Goal: Task Accomplishment & Management: Use online tool/utility

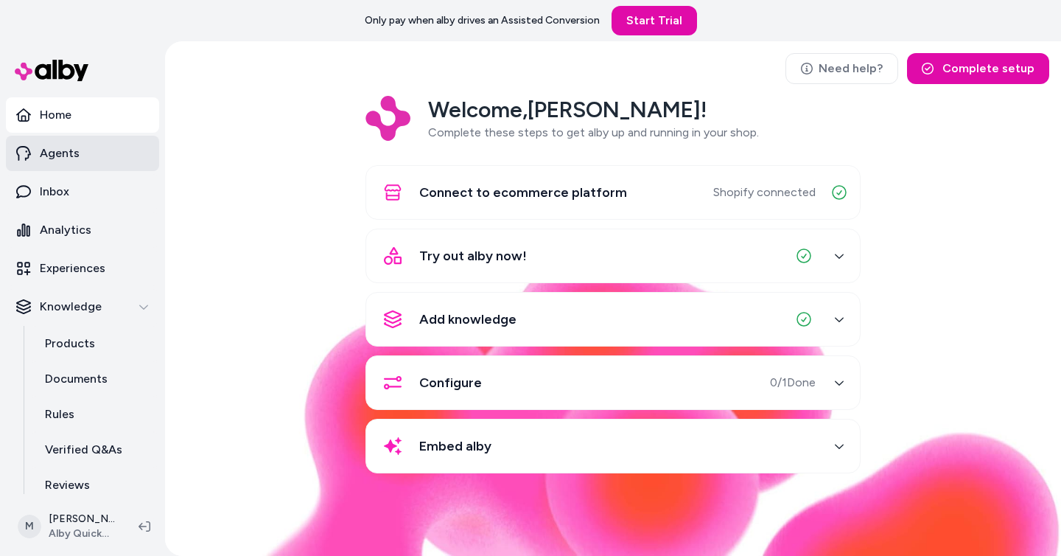
click at [106, 161] on link "Agents" at bounding box center [82, 153] width 153 height 35
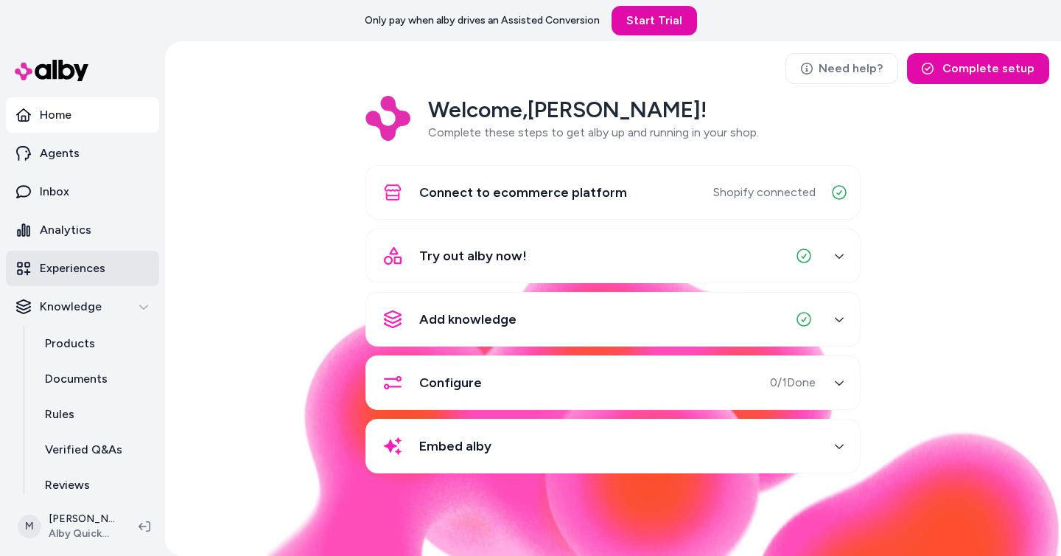
click at [106, 266] on link "Experiences" at bounding box center [82, 268] width 153 height 35
click at [107, 267] on link "Experiences" at bounding box center [82, 268] width 153 height 35
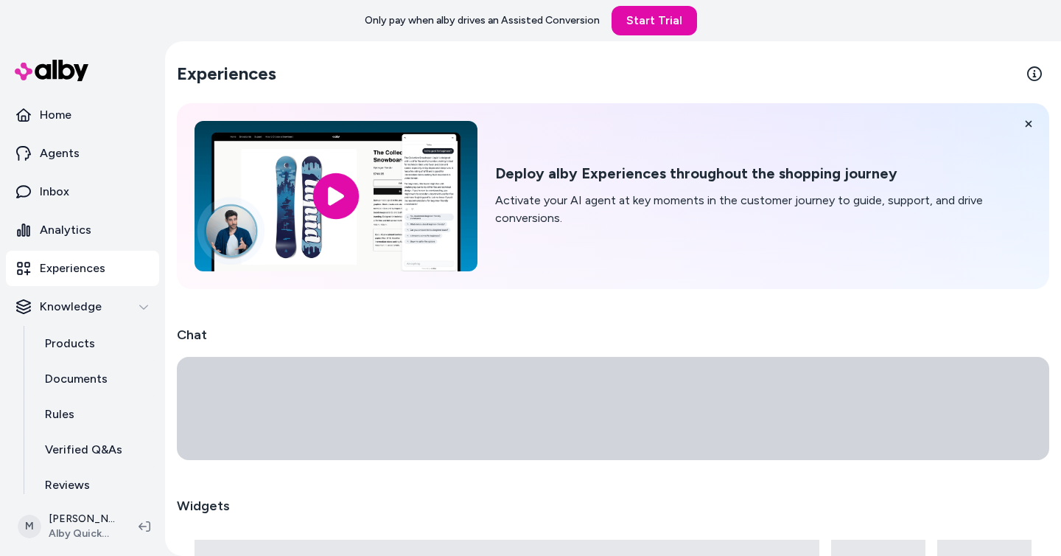
click at [107, 267] on link "Experiences" at bounding box center [82, 268] width 153 height 35
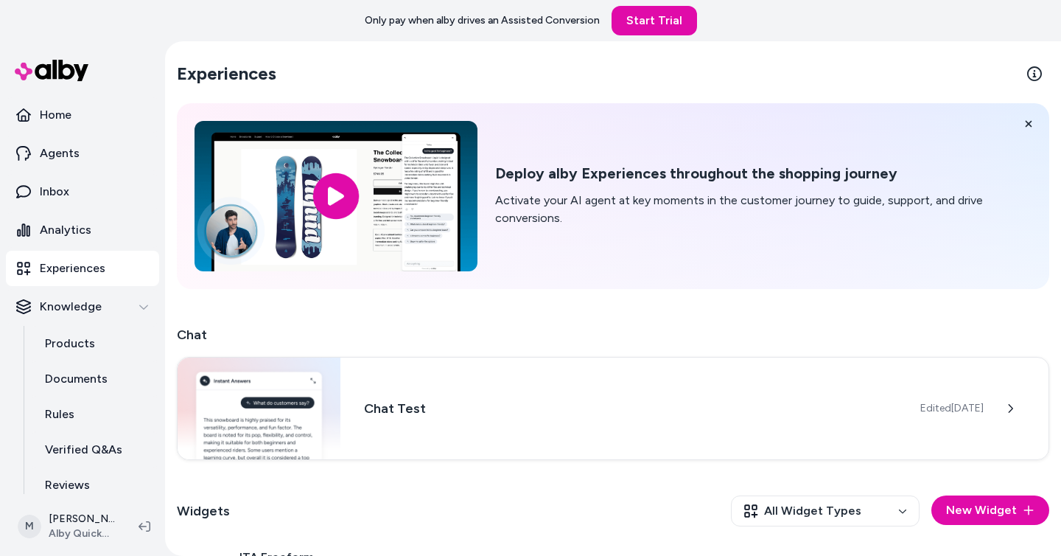
click at [107, 267] on link "Experiences" at bounding box center [82, 268] width 153 height 35
click at [455, 318] on div "Experiences Deploy alby Experiences throughout the shopping journey Activate yo…" at bounding box center [613, 563] width 896 height 1045
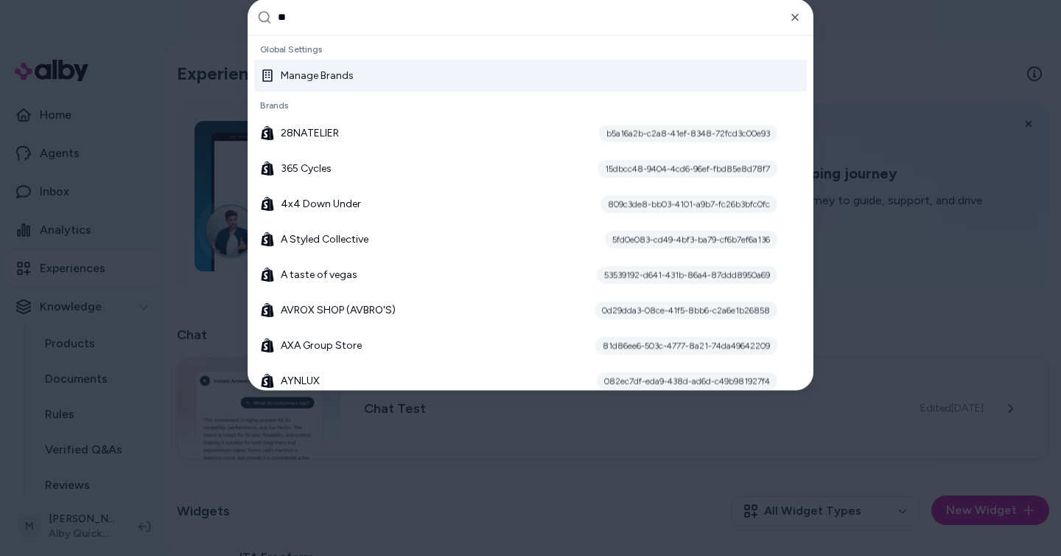
type input "***"
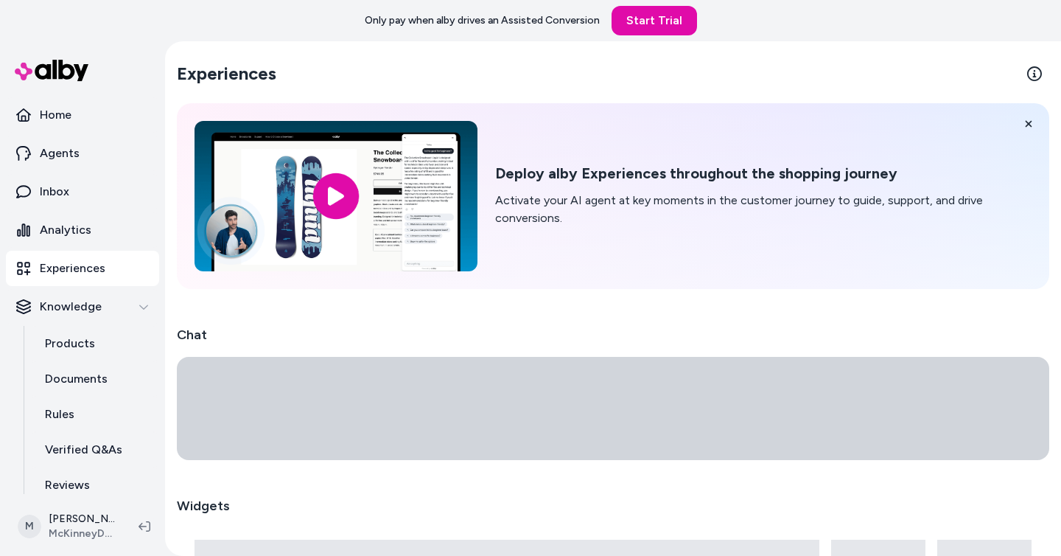
click at [323, 328] on h2 "Chat" at bounding box center [613, 334] width 873 height 21
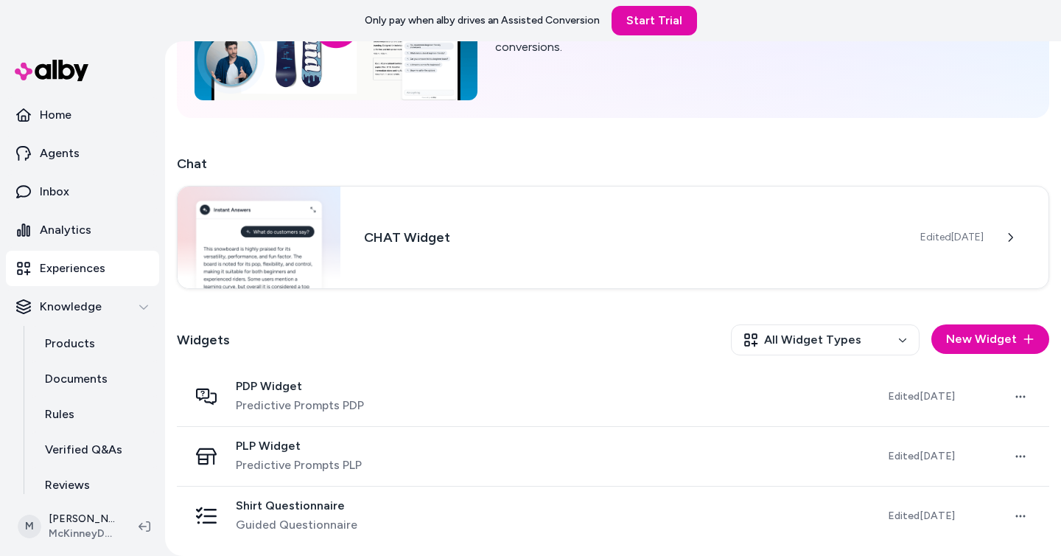
scroll to position [172, 0]
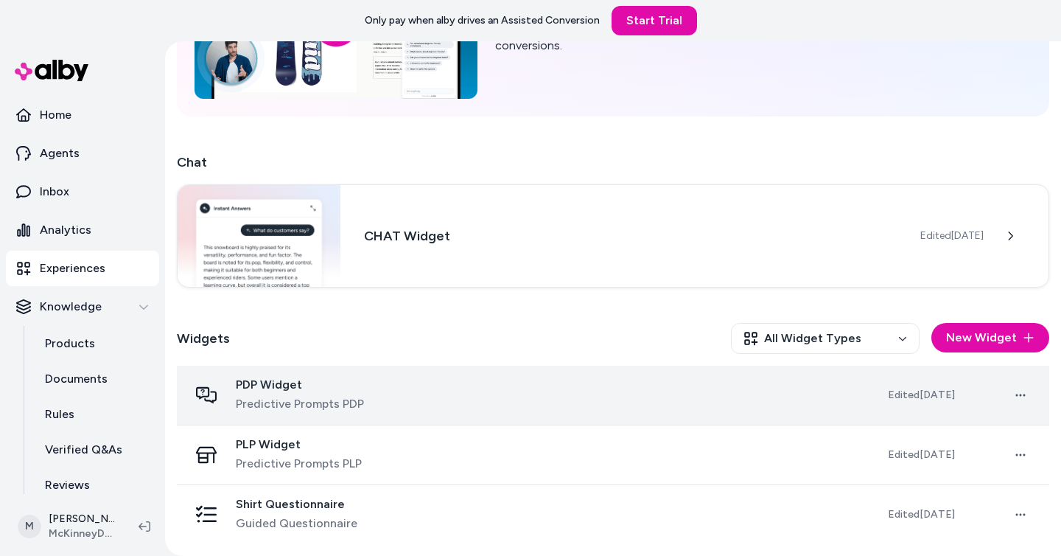
click at [547, 387] on div "PDP Widget Predictive Prompts PDP" at bounding box center [527, 394] width 676 height 35
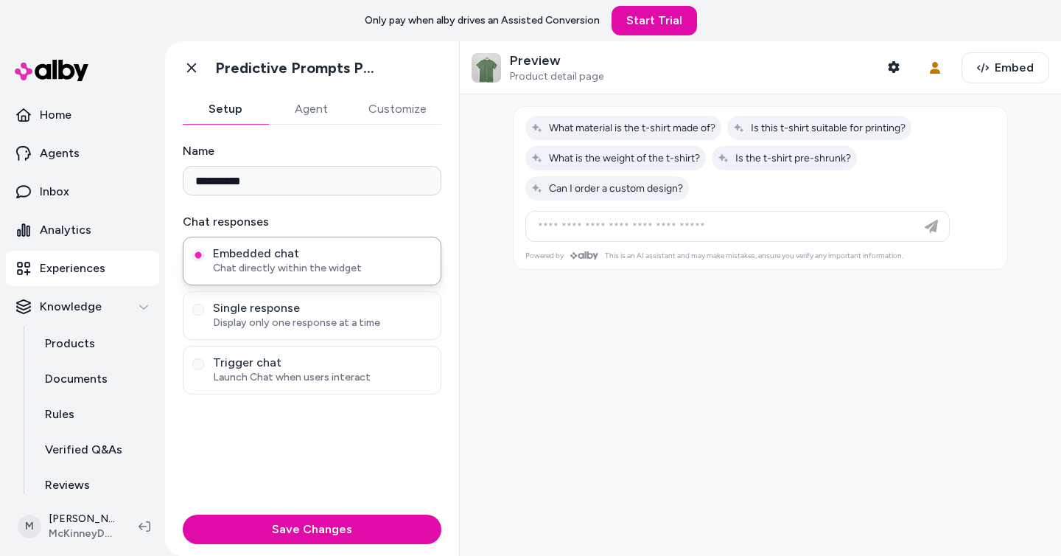
click at [380, 125] on div "**********" at bounding box center [312, 317] width 294 height 384
click at [396, 116] on button "Customize" at bounding box center [398, 108] width 88 height 29
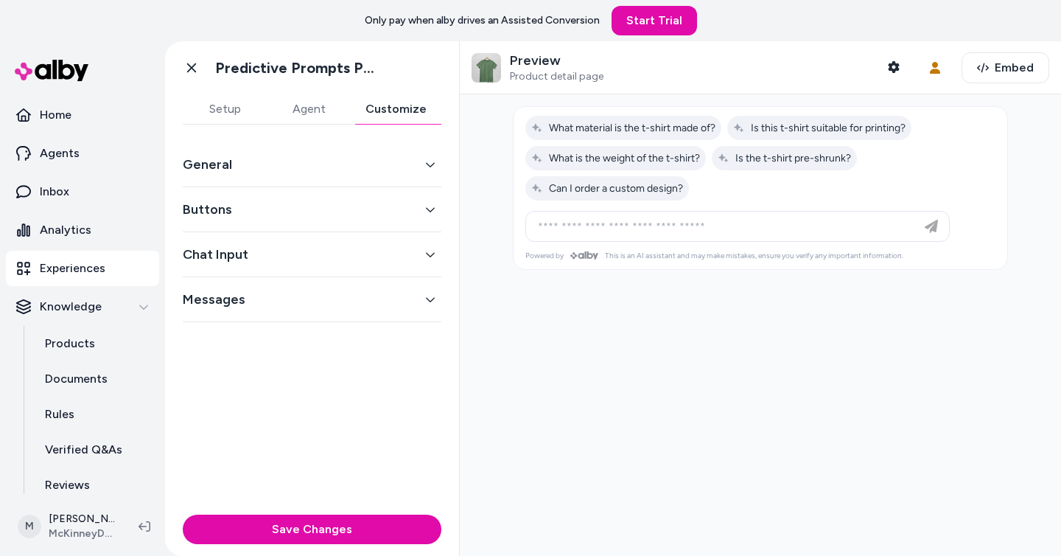
click at [370, 154] on button "General" at bounding box center [312, 164] width 259 height 21
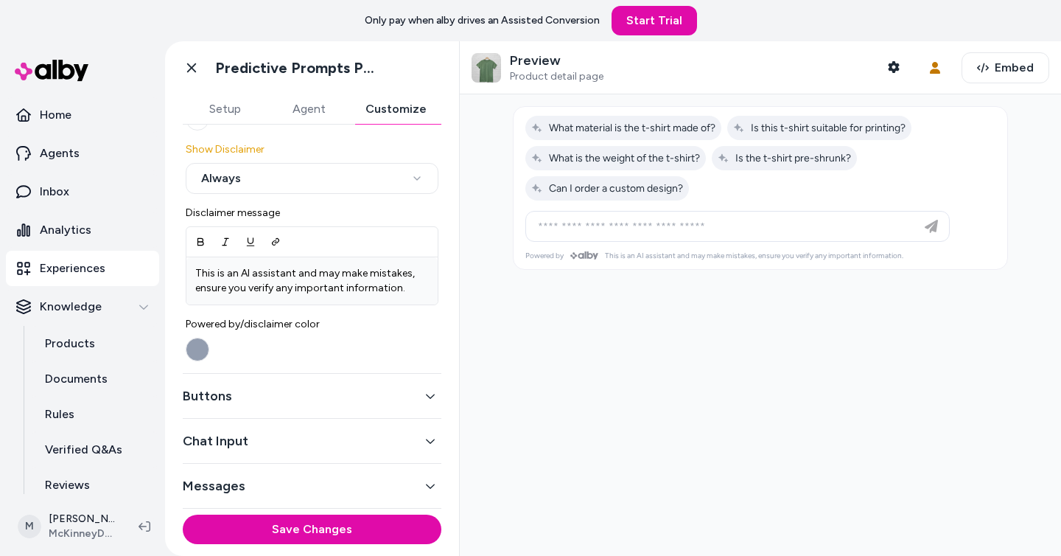
scroll to position [69, 0]
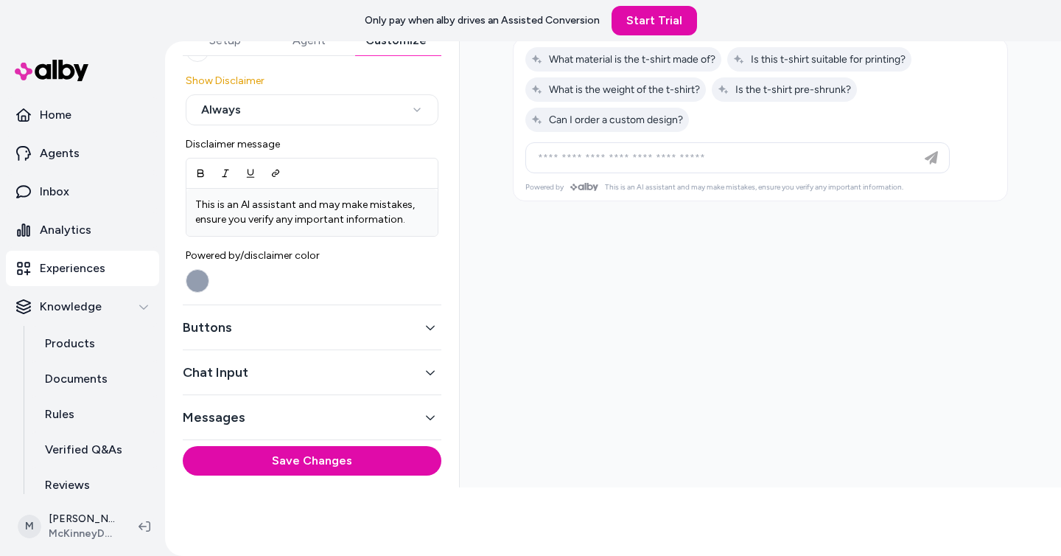
click at [361, 332] on button "Buttons" at bounding box center [312, 327] width 259 height 21
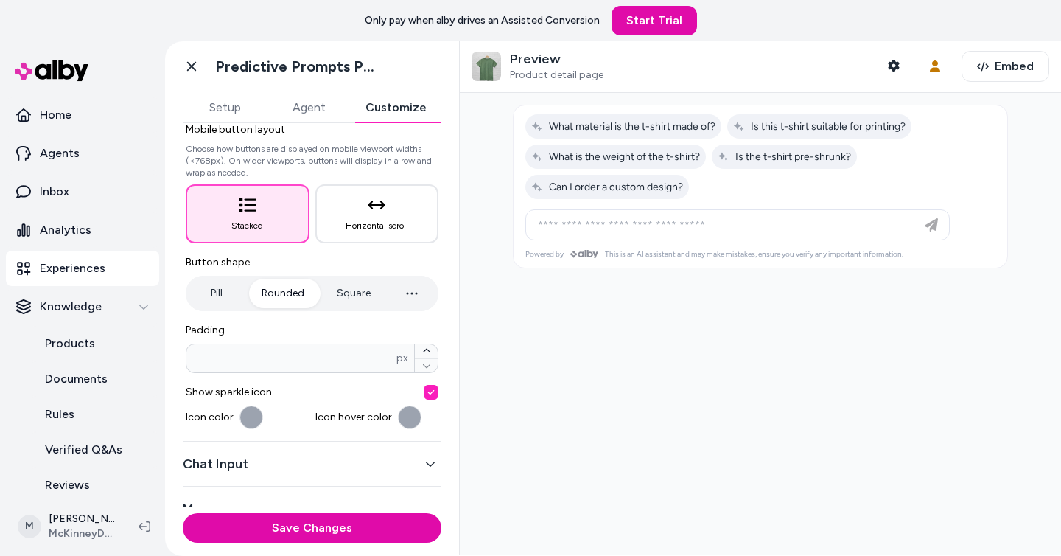
scroll to position [181, 0]
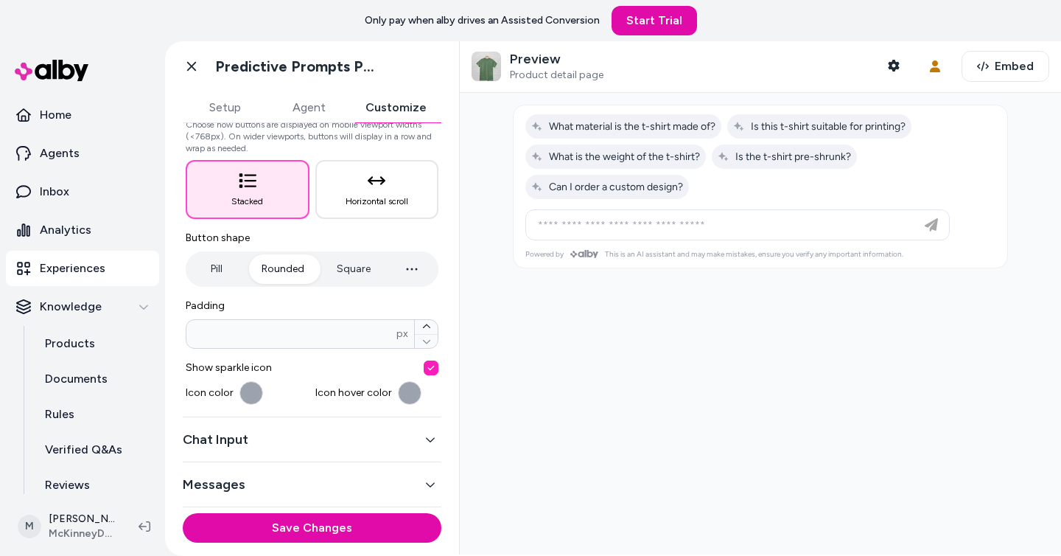
click at [357, 437] on button "Chat Input" at bounding box center [312, 439] width 259 height 21
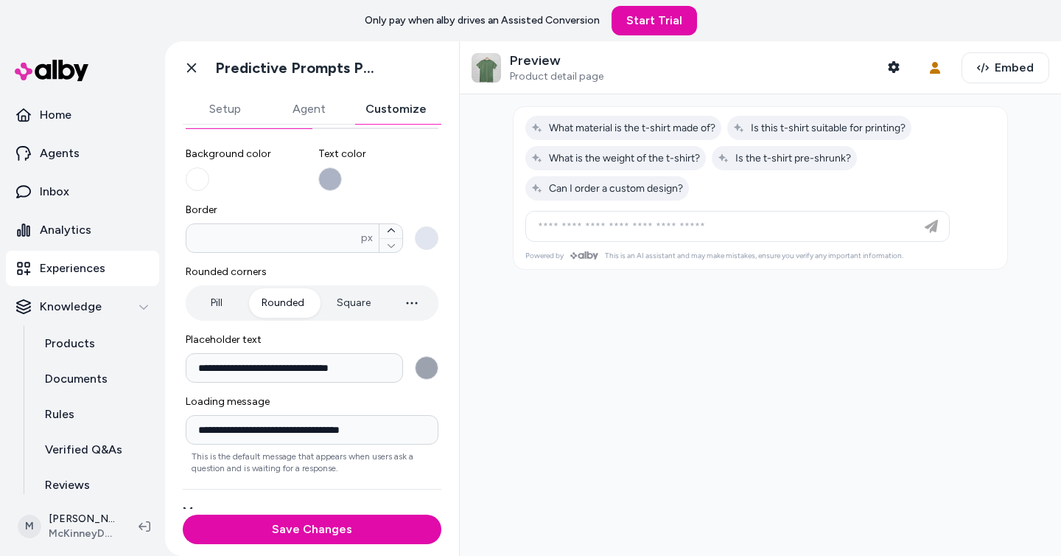
scroll to position [206, 0]
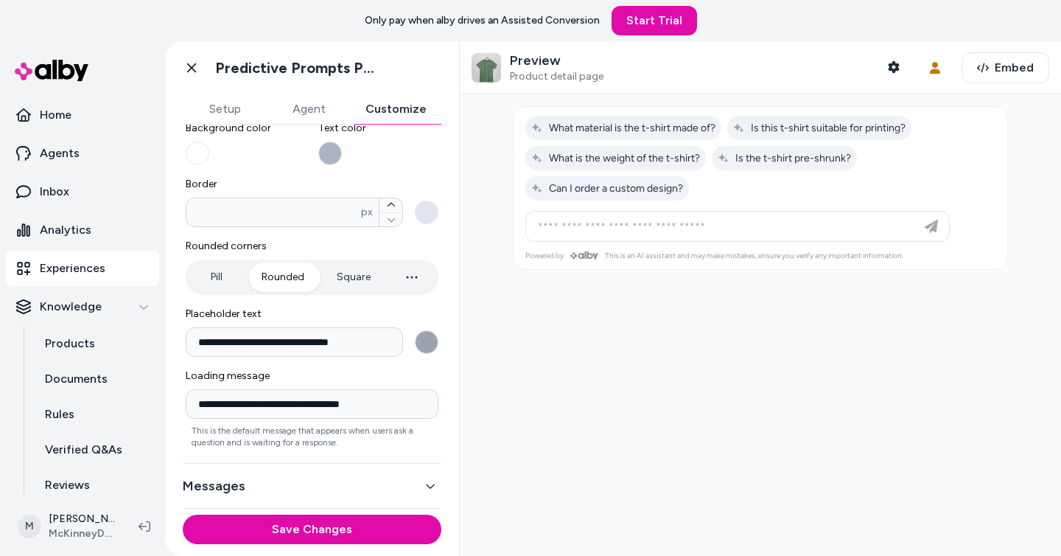
click at [342, 486] on button "Messages" at bounding box center [312, 485] width 259 height 21
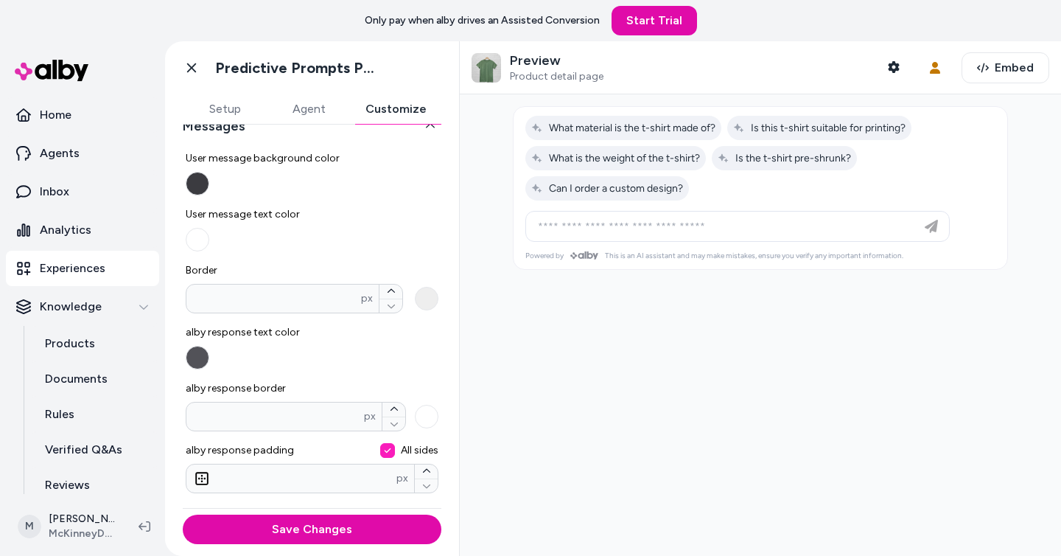
scroll to position [0, 0]
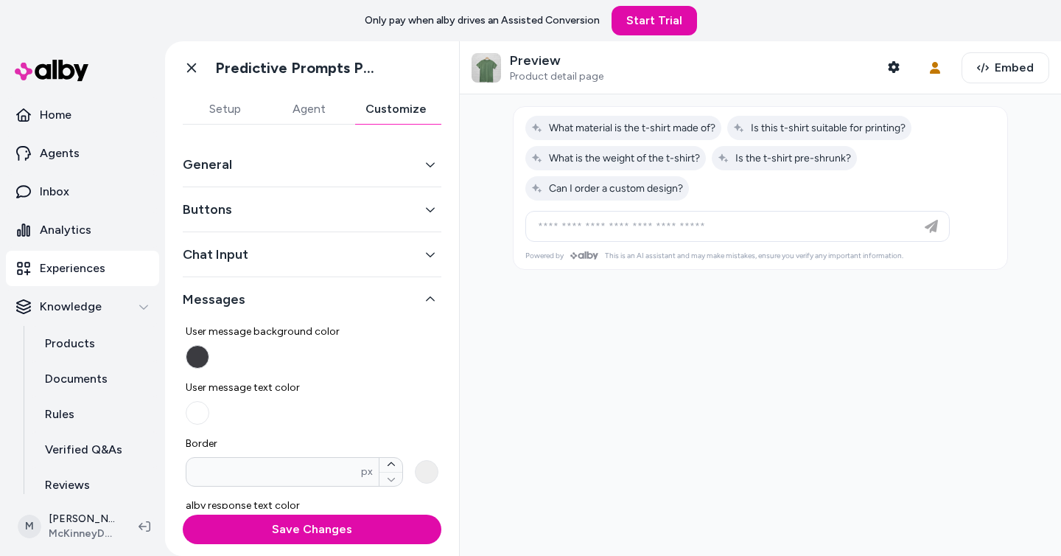
click at [556, 22] on p "Only pay when alby drives an Assisted Conversion" at bounding box center [482, 20] width 235 height 15
click at [81, 241] on link "Analytics" at bounding box center [82, 229] width 153 height 35
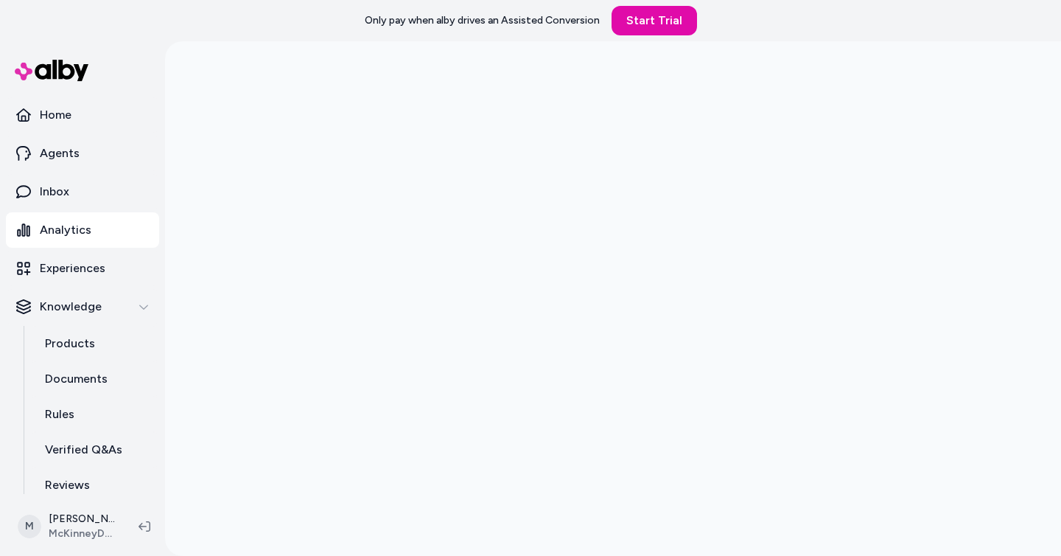
click at [457, 21] on p "Only pay when alby drives an Assisted Conversion" at bounding box center [482, 20] width 235 height 15
click at [435, 20] on p "Only pay when alby drives an Assisted Conversion" at bounding box center [482, 20] width 235 height 15
